Goal: Information Seeking & Learning: Learn about a topic

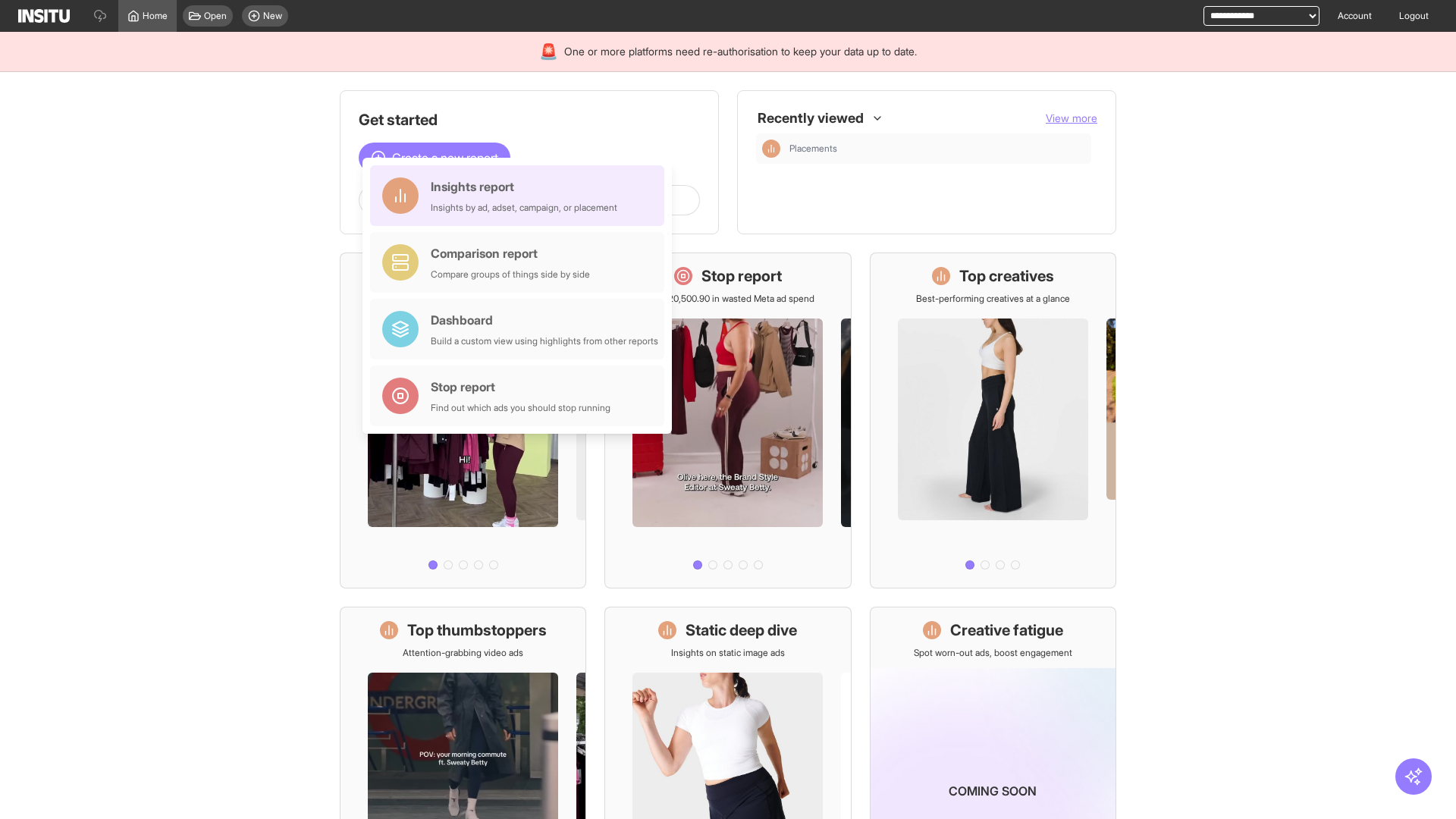
click at [521, 195] on div "Insights report Insights by ad, adset, campaign, or placement" at bounding box center [524, 195] width 187 height 37
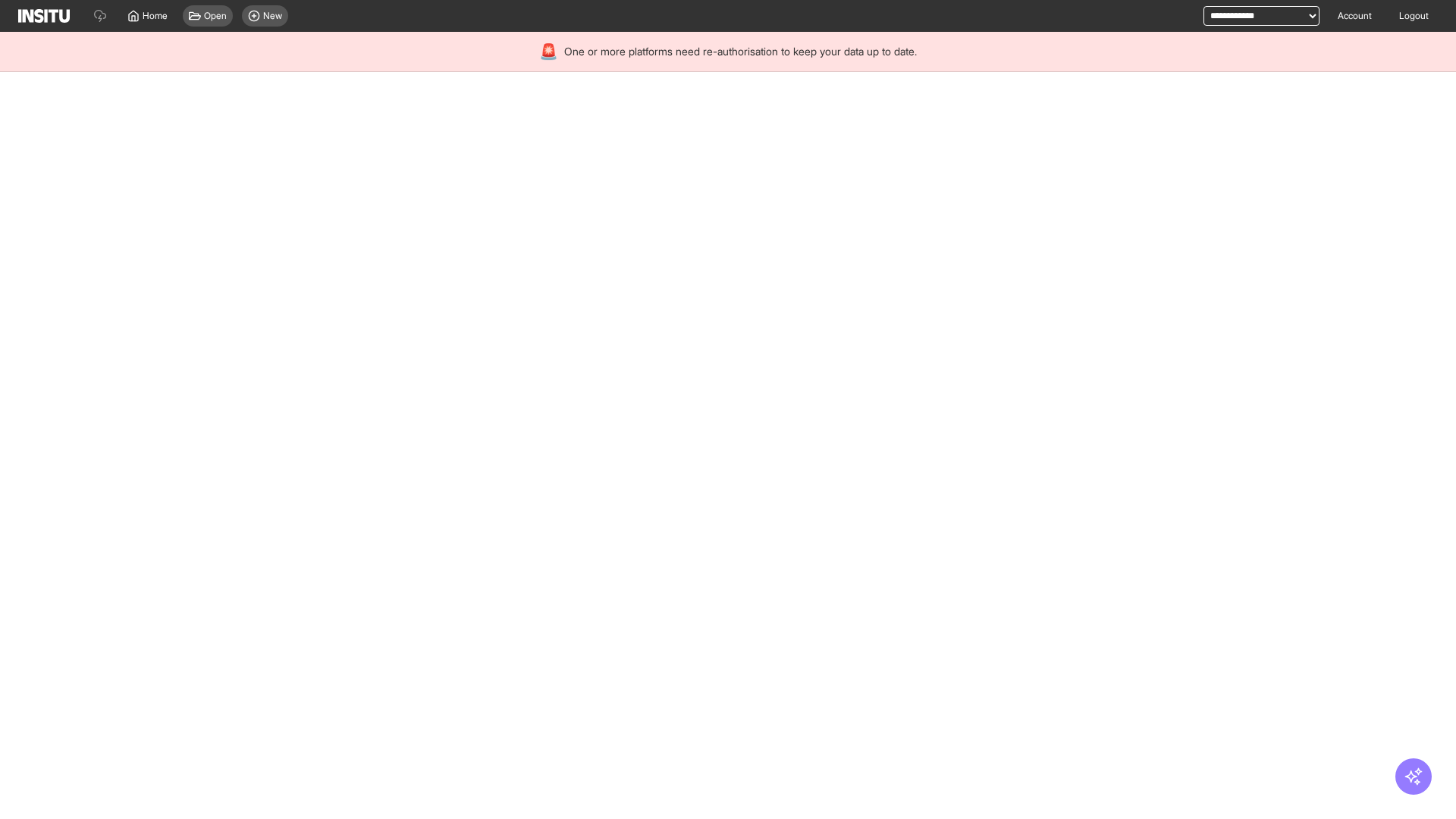
select select "**"
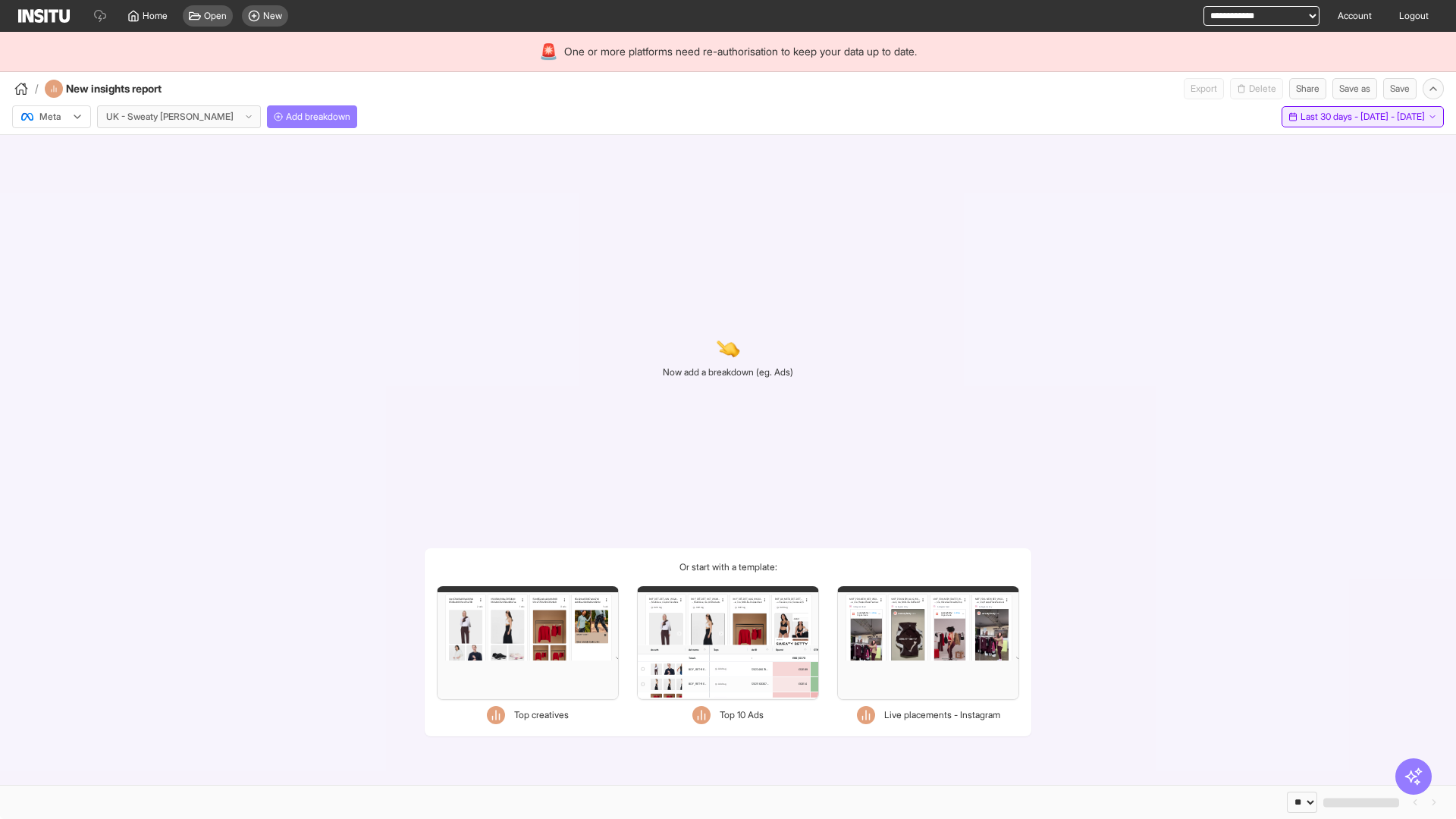
click at [1327, 117] on span "Last 30 days - [DATE] - [DATE]" at bounding box center [1363, 117] width 125 height 12
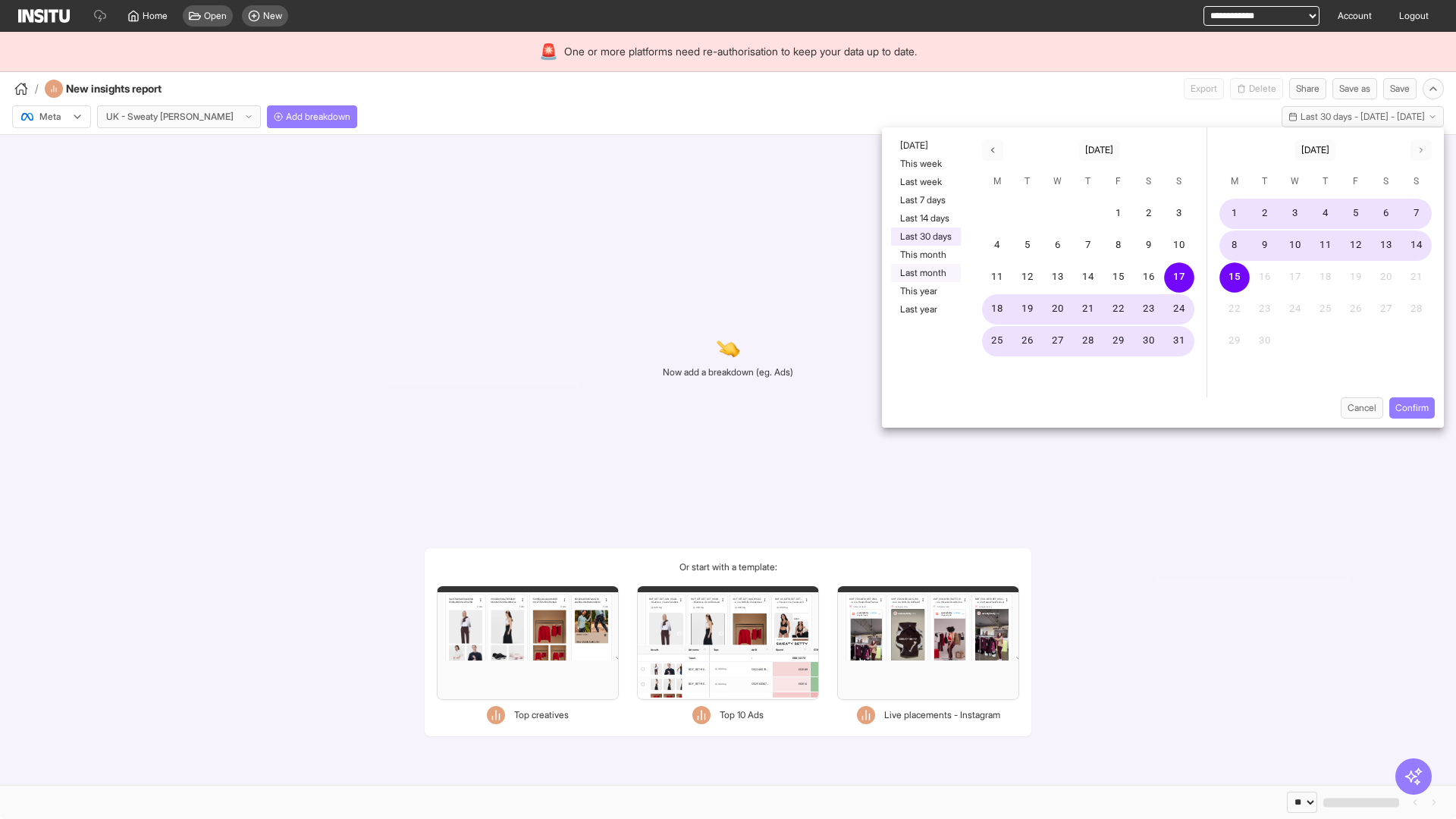
click at [924, 273] on button "Last month" at bounding box center [926, 272] width 70 height 18
